Goal: Navigation & Orientation: Find specific page/section

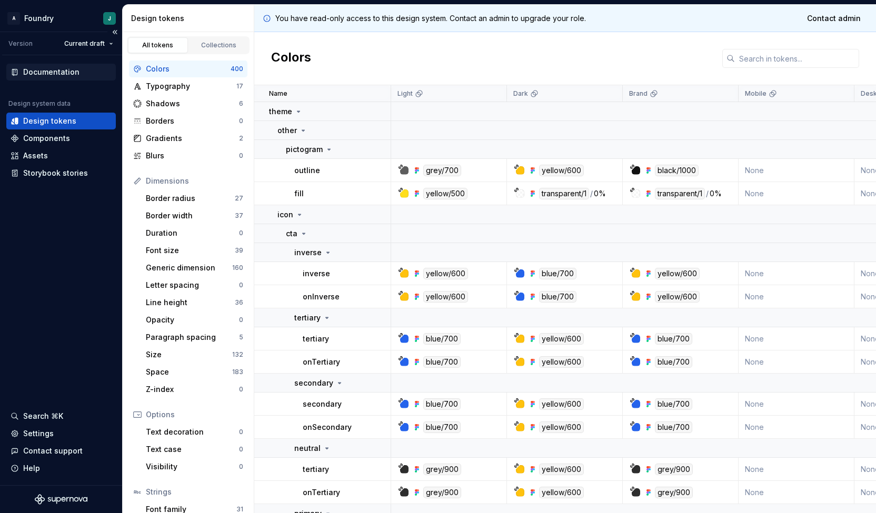
click at [53, 75] on div "Documentation" at bounding box center [51, 72] width 56 height 11
click at [59, 140] on div "Components" at bounding box center [46, 138] width 47 height 11
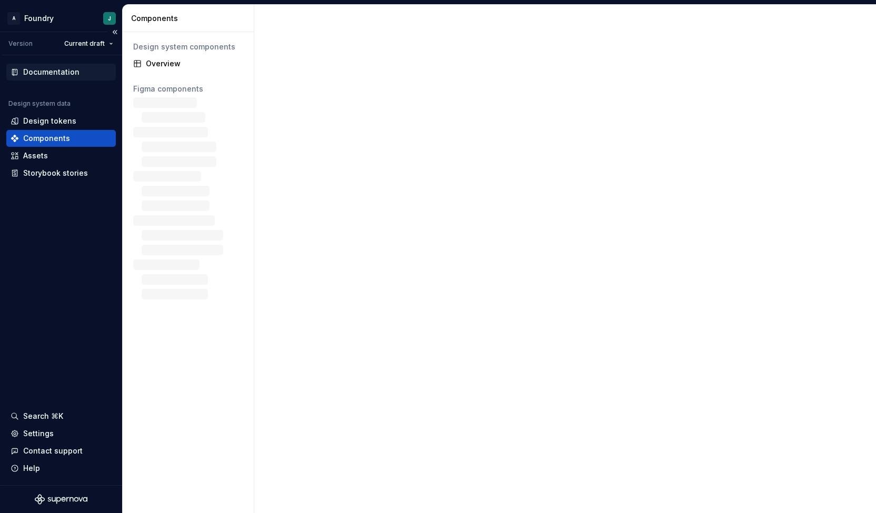
click at [57, 71] on div "Documentation" at bounding box center [51, 72] width 56 height 11
click at [167, 69] on div "Overview" at bounding box center [188, 63] width 118 height 17
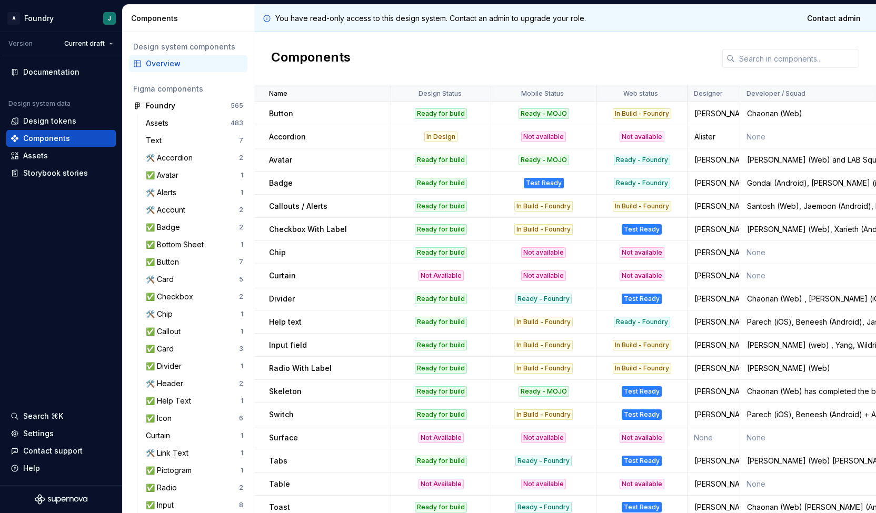
scroll to position [345, 0]
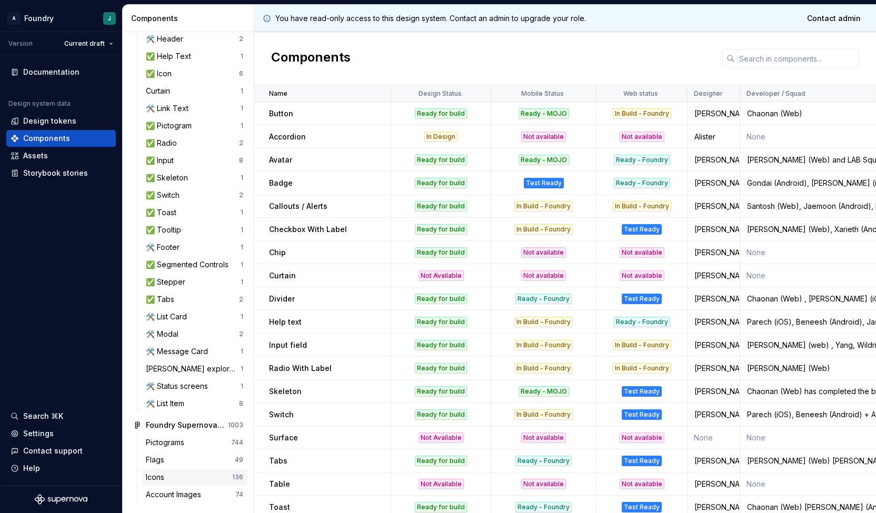
click at [162, 481] on div "Icons" at bounding box center [157, 477] width 23 height 11
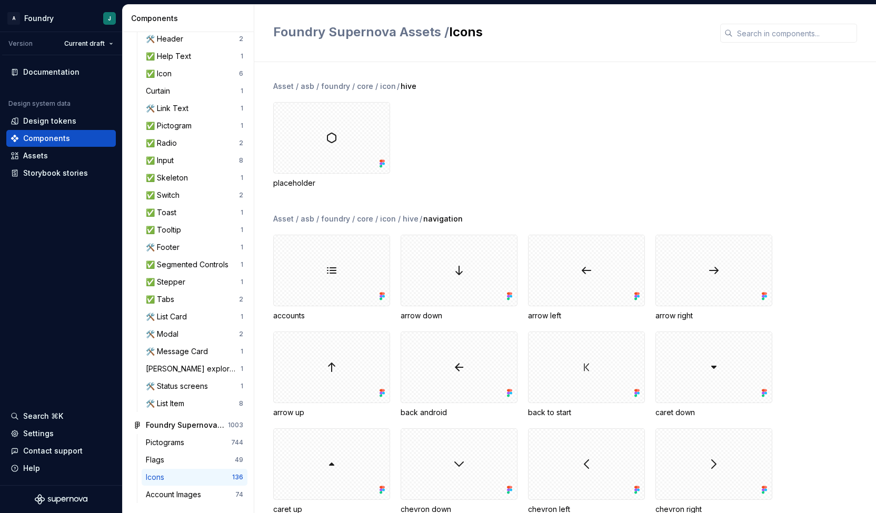
click at [530, 192] on div "Asset / asb / foundry / core / icon / hive placeholder" at bounding box center [574, 147] width 603 height 133
click at [190, 441] on div "Pictograms" at bounding box center [188, 443] width 85 height 11
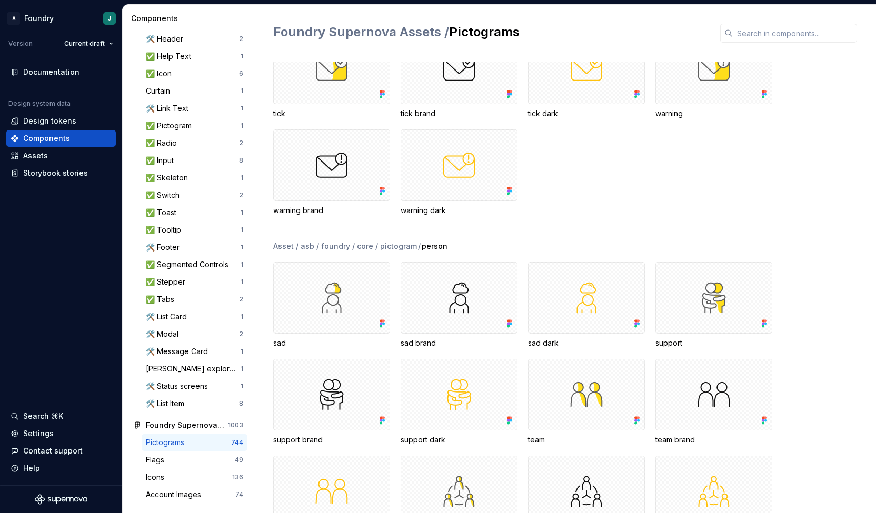
scroll to position [2505, 0]
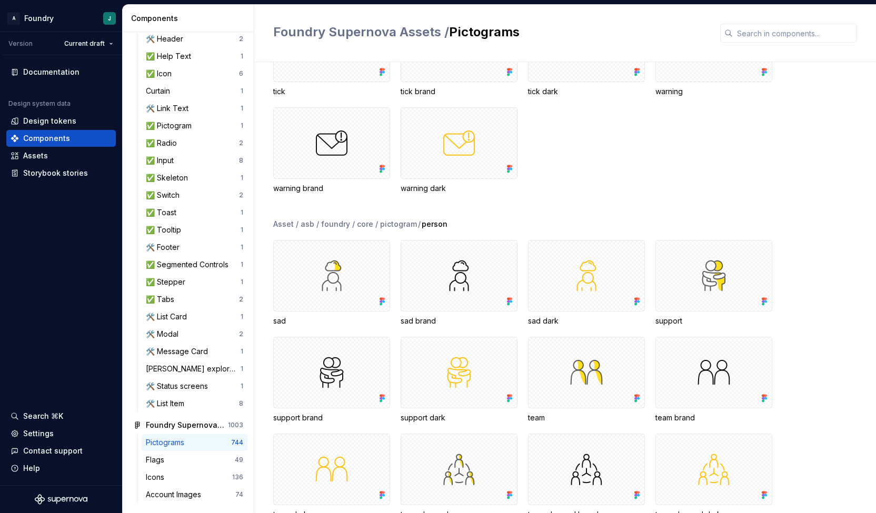
click at [182, 503] on div "Pictograms 744 Flags 49 Icons 136 Account Images 74" at bounding box center [188, 470] width 118 height 73
click at [187, 498] on div "Account Images" at bounding box center [175, 495] width 59 height 11
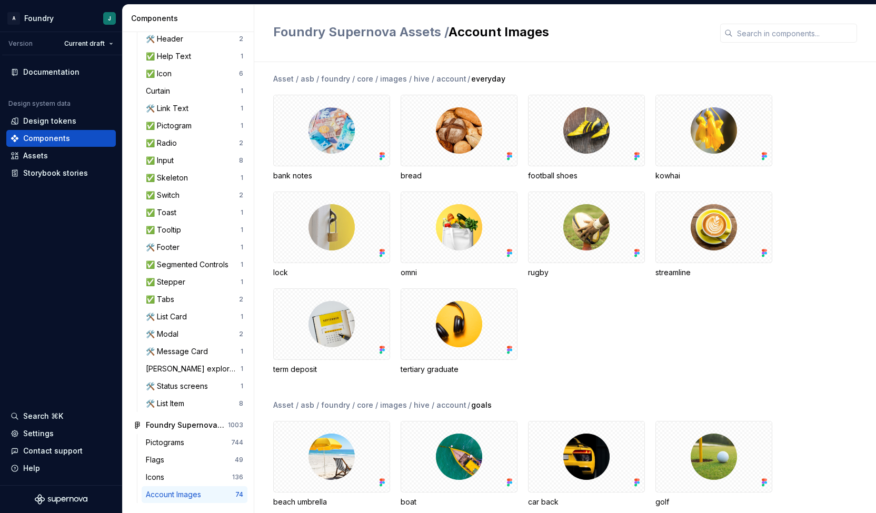
scroll to position [371, 0]
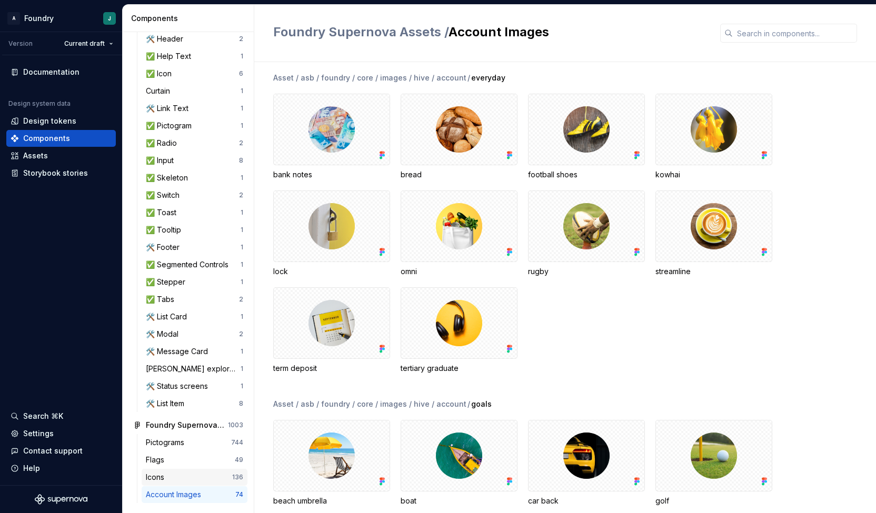
click at [183, 478] on div "Icons" at bounding box center [189, 477] width 86 height 11
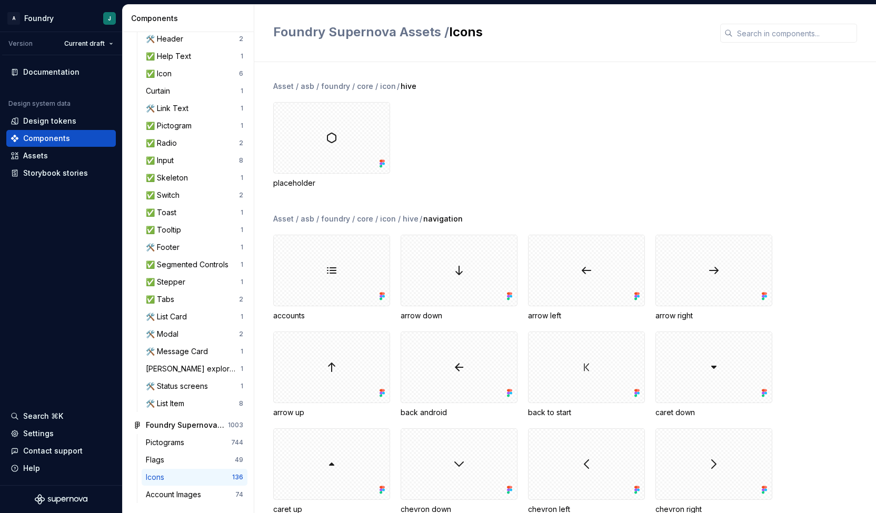
click at [497, 196] on div "Asset / asb / foundry / core / icon / hive placeholder" at bounding box center [574, 147] width 603 height 133
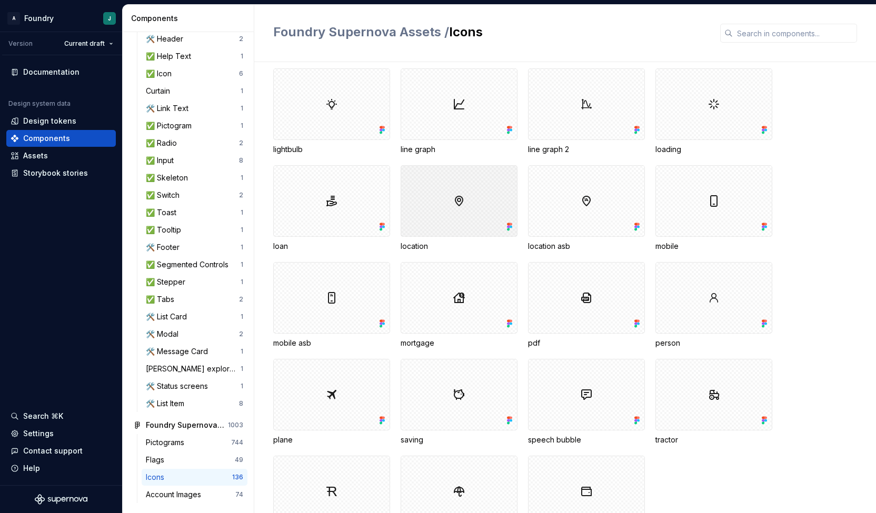
scroll to position [3347, 0]
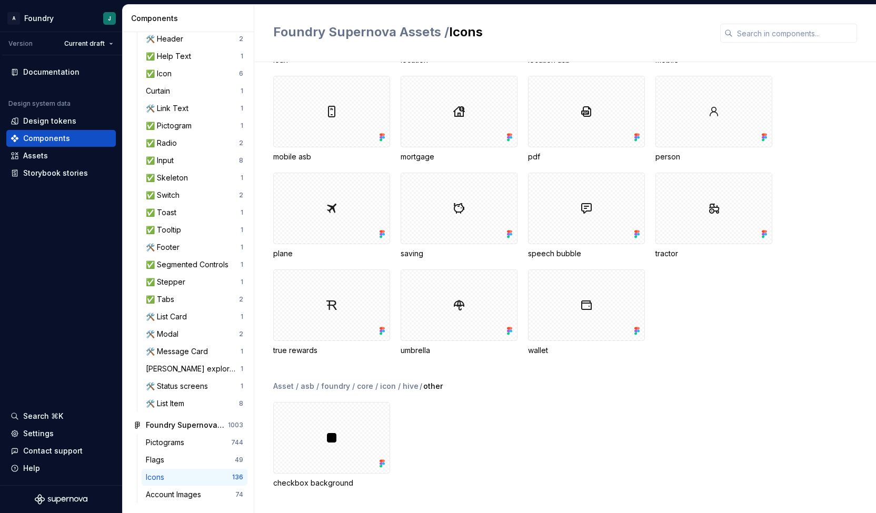
click at [491, 431] on div "checkbox background" at bounding box center [574, 445] width 603 height 86
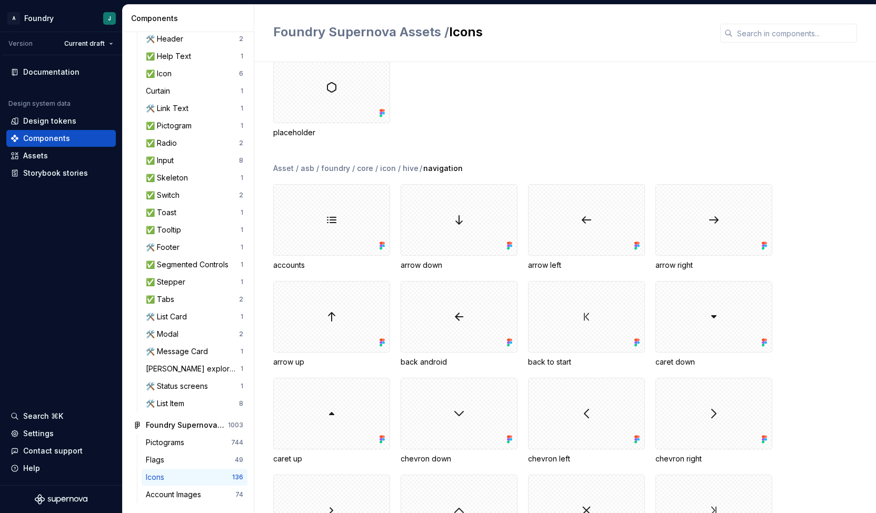
scroll to position [0, 0]
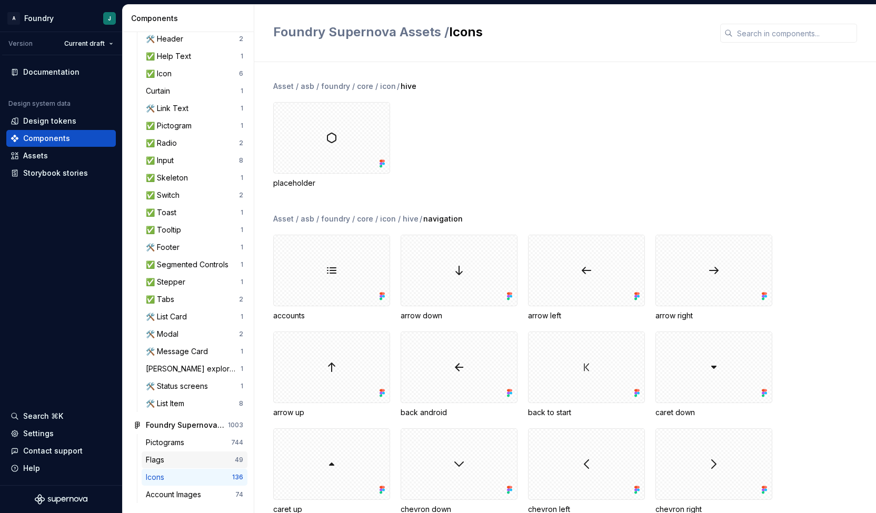
click at [183, 457] on div "Flags" at bounding box center [190, 460] width 89 height 11
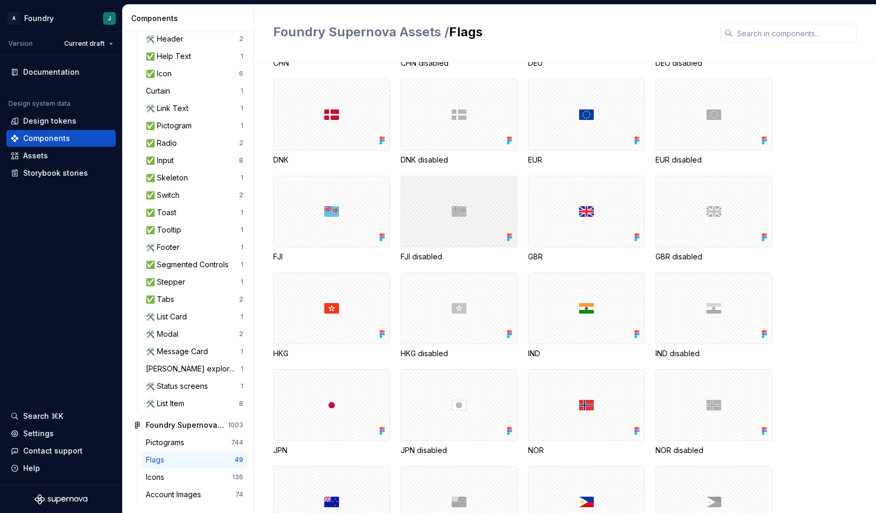
scroll to position [334, 0]
